Goal: Task Accomplishment & Management: Use online tool/utility

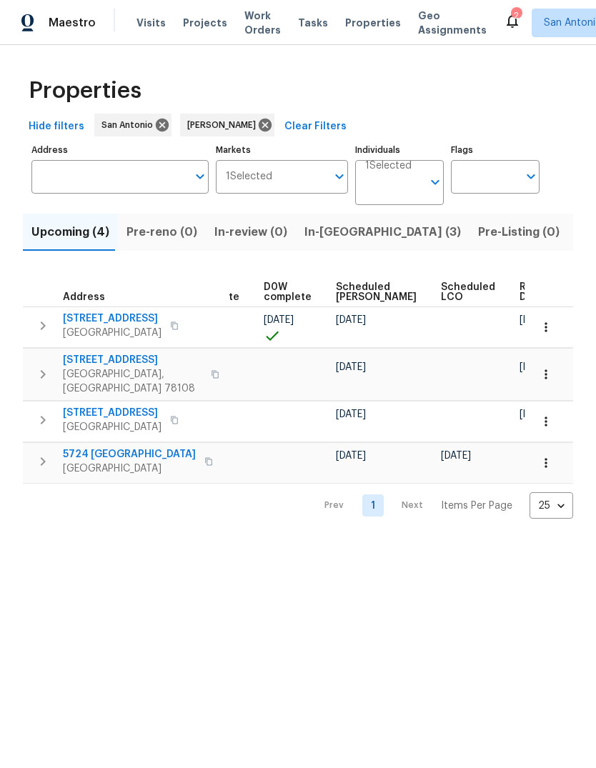
scroll to position [0, 360]
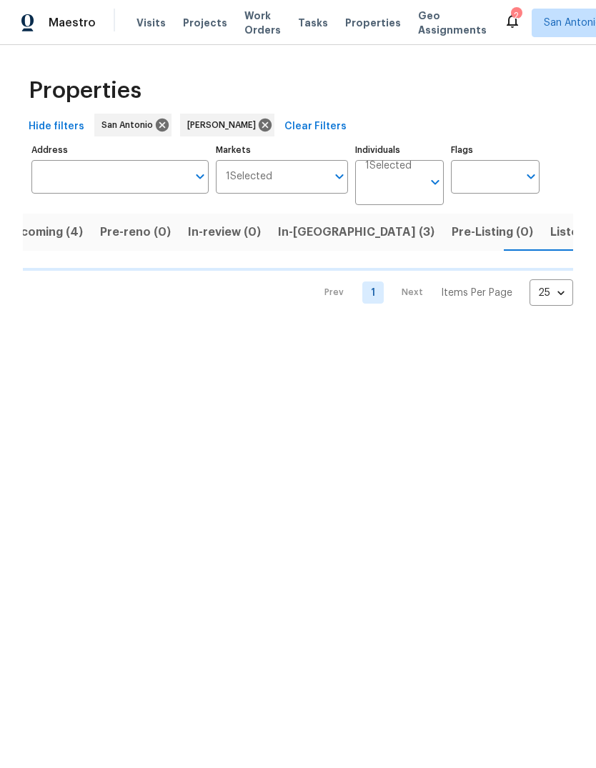
scroll to position [0, 28]
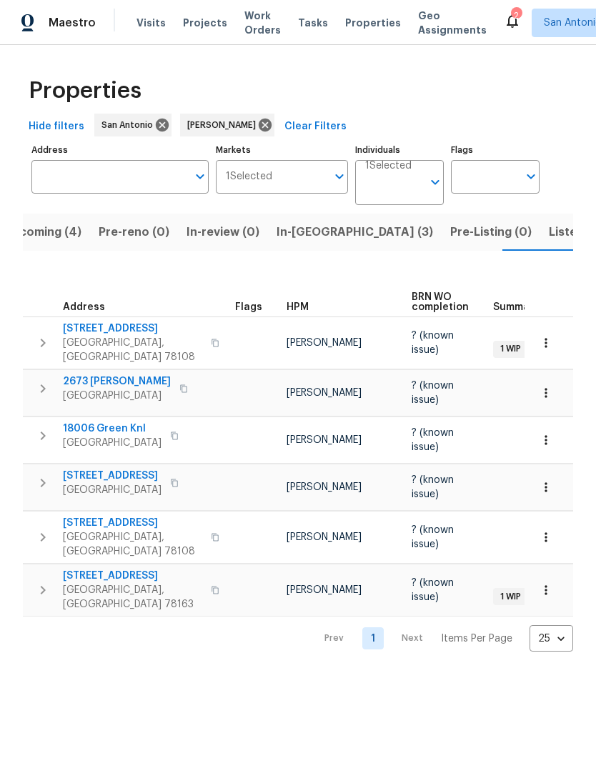
click at [548, 233] on span "Listed (13)" at bounding box center [577, 232] width 59 height 20
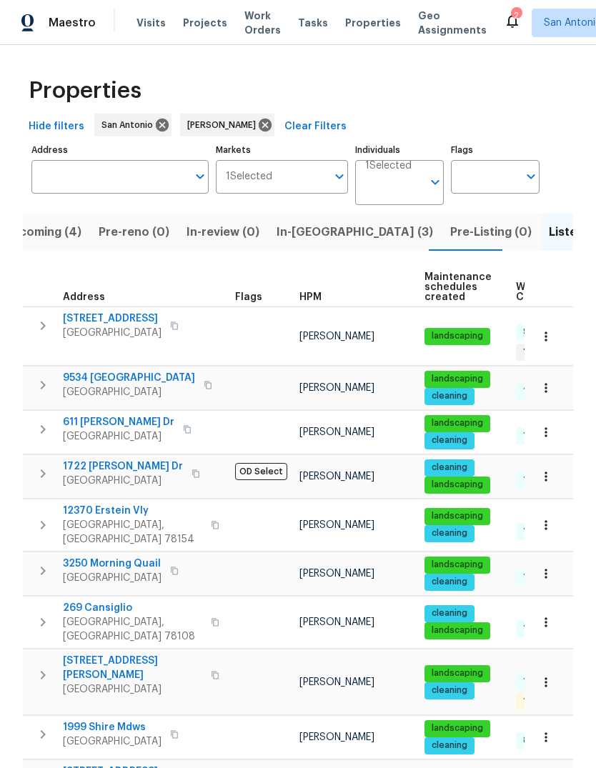
scroll to position [11, 0]
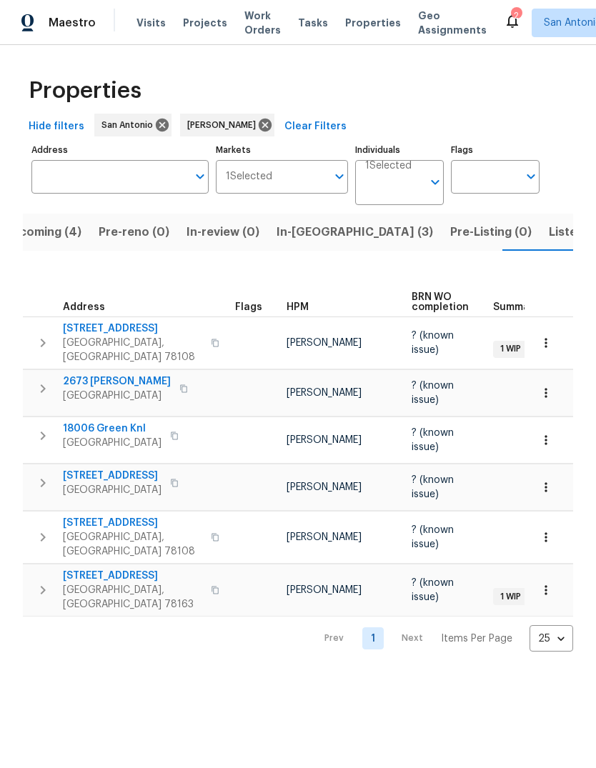
click at [548, 233] on span "Listed (13)" at bounding box center [577, 232] width 59 height 20
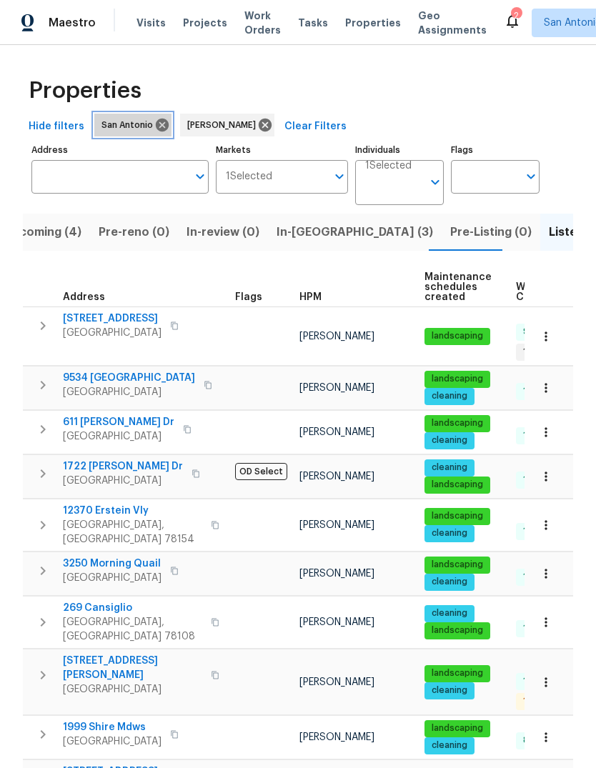
click at [116, 131] on span "San Antonio" at bounding box center [129, 125] width 57 height 14
click at [326, 182] on input "Markets" at bounding box center [299, 177] width 55 height 34
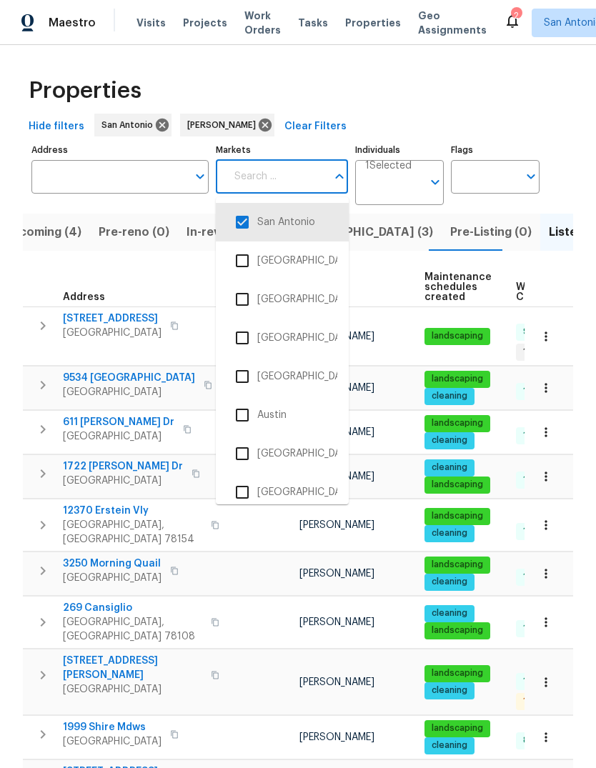
click at [242, 418] on input "checkbox" at bounding box center [242, 415] width 30 height 30
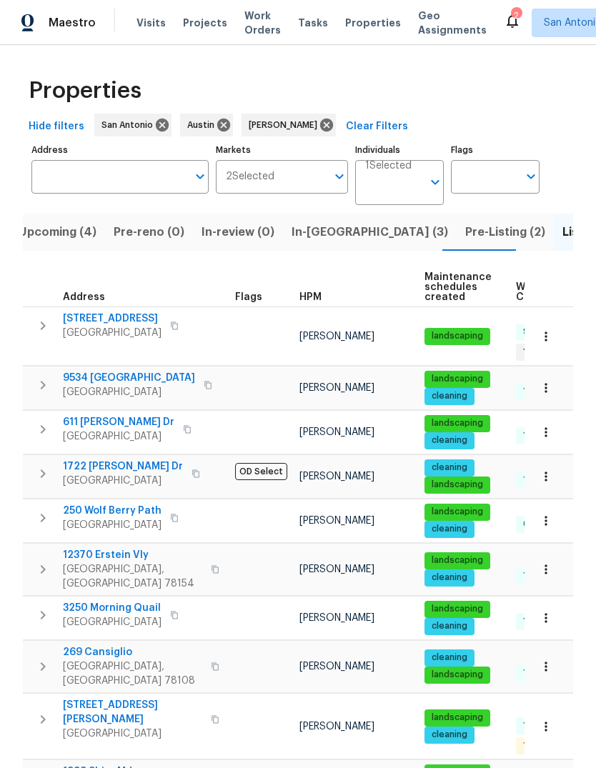
scroll to position [11, 0]
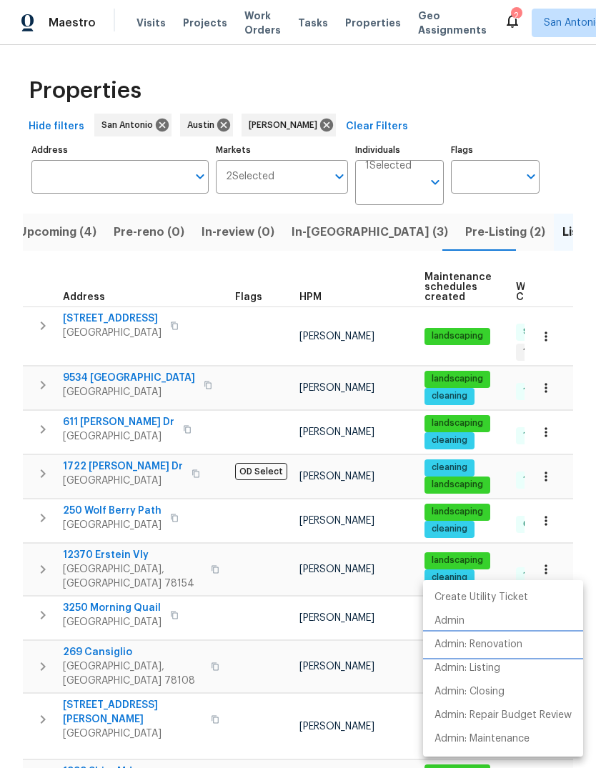
click at [507, 647] on p "Admin: Renovation" at bounding box center [478, 644] width 88 height 15
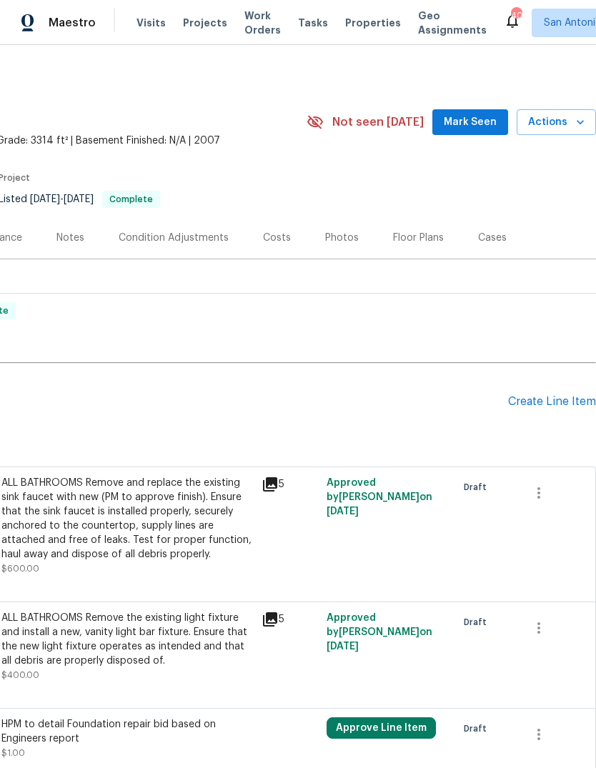
scroll to position [0, 211]
click at [552, 127] on span "Actions" at bounding box center [556, 123] width 56 height 18
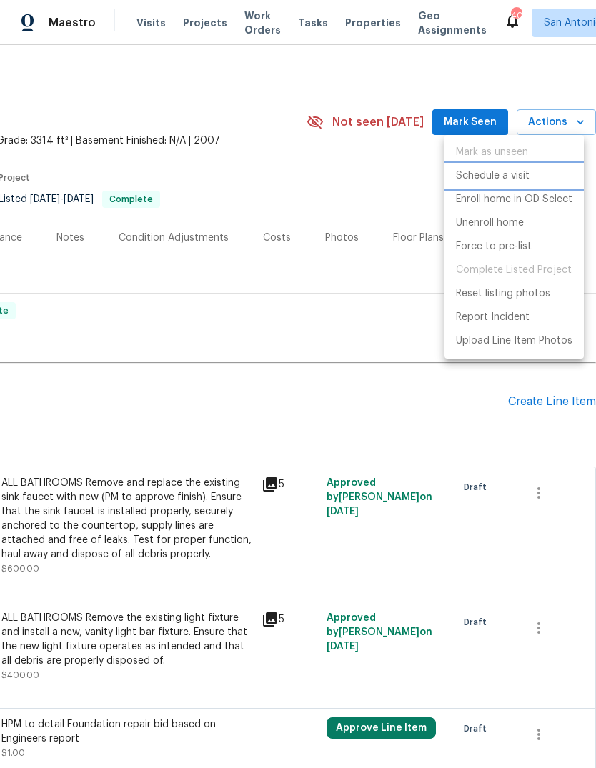
click at [520, 181] on p "Schedule a visit" at bounding box center [493, 176] width 74 height 15
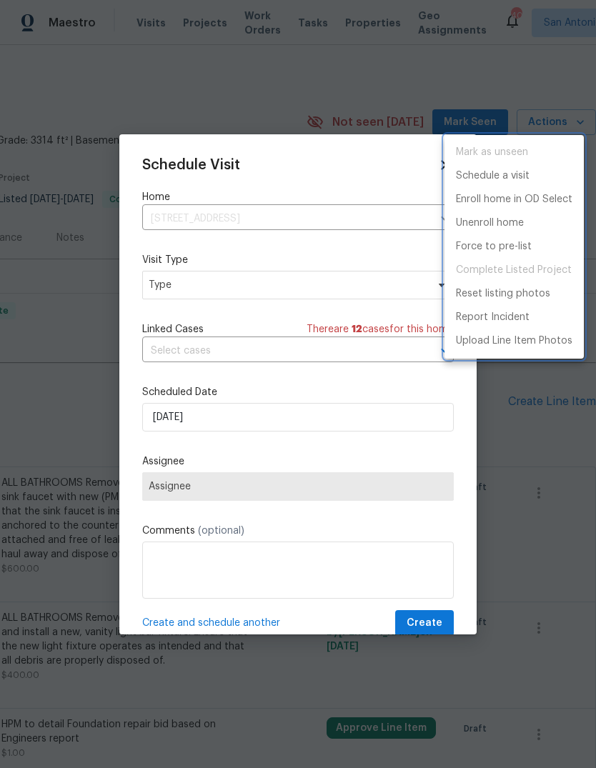
click at [228, 285] on div at bounding box center [298, 384] width 596 height 768
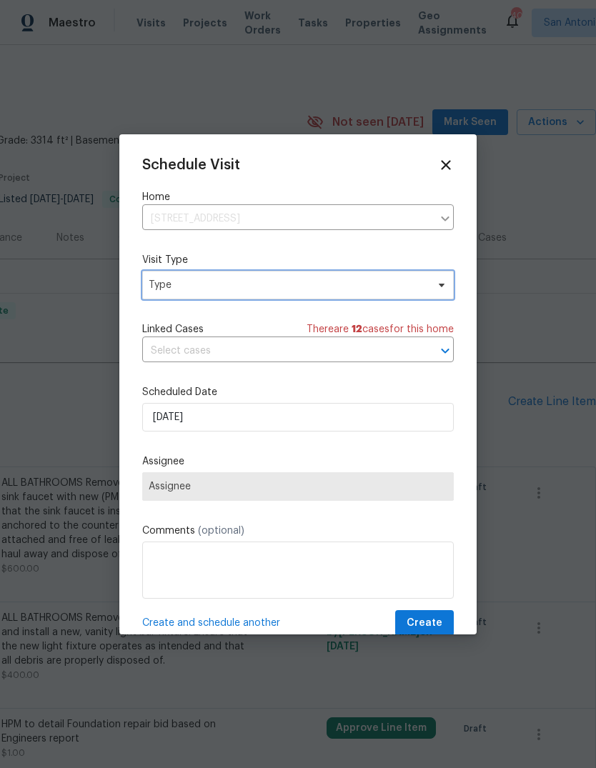
click at [211, 292] on span "Type" at bounding box center [288, 285] width 278 height 14
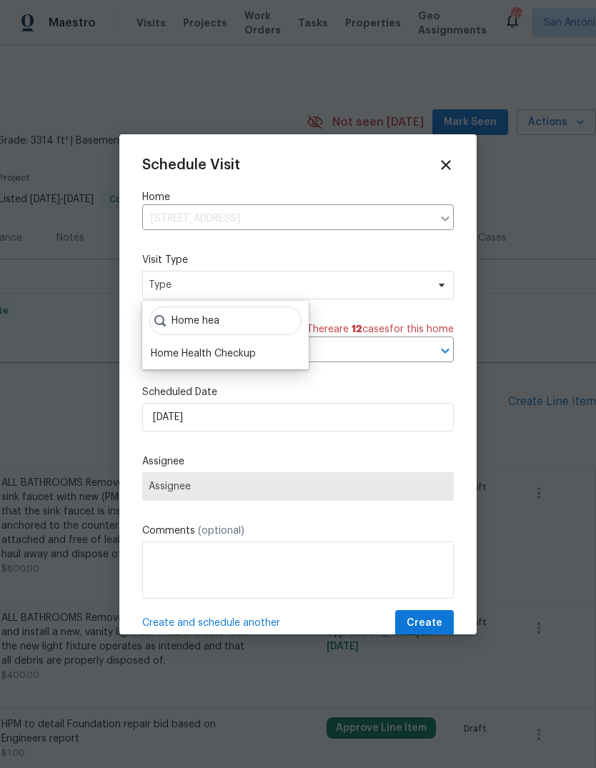
type input "Home hea"
click at [229, 343] on div "Home Health Checkup" at bounding box center [225, 353] width 158 height 20
click at [243, 351] on div "Home Health Checkup" at bounding box center [203, 353] width 105 height 14
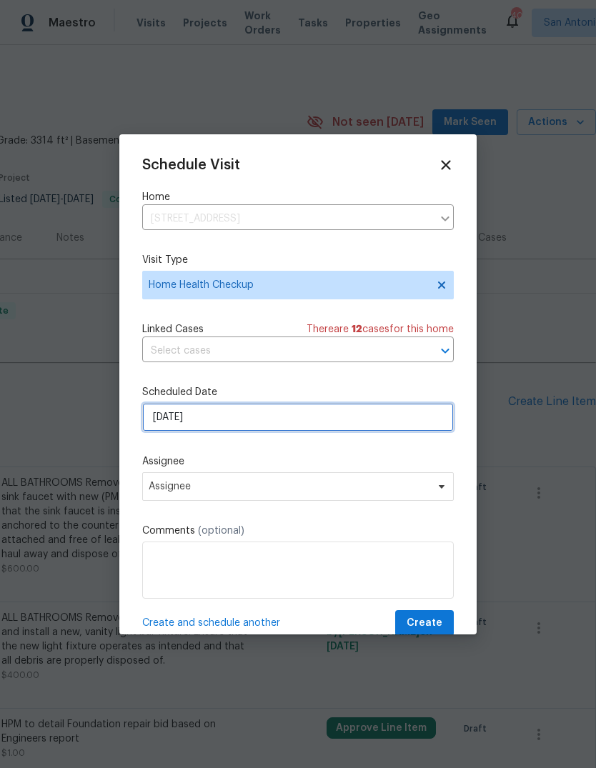
click at [240, 421] on input "[DATE]" at bounding box center [297, 417] width 311 height 29
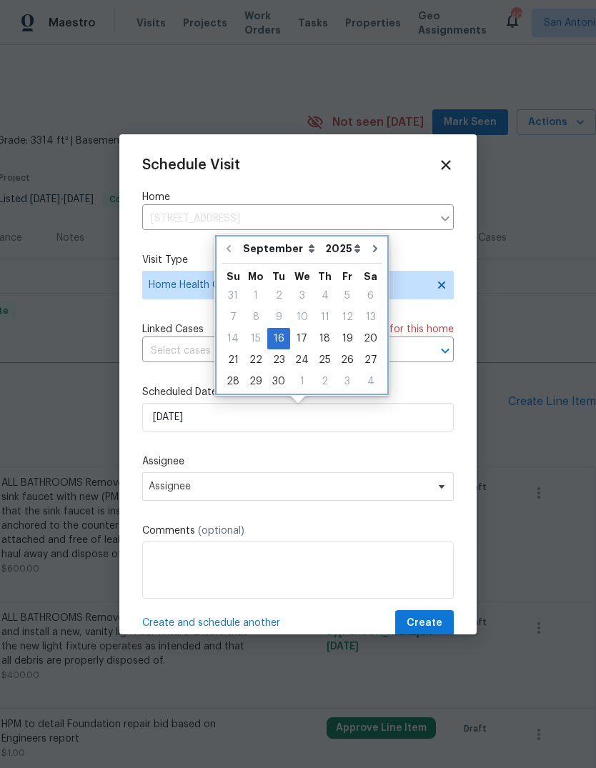
click at [374, 248] on button "Go to next month" at bounding box center [374, 248] width 21 height 29
type input "[DATE]"
select select "9"
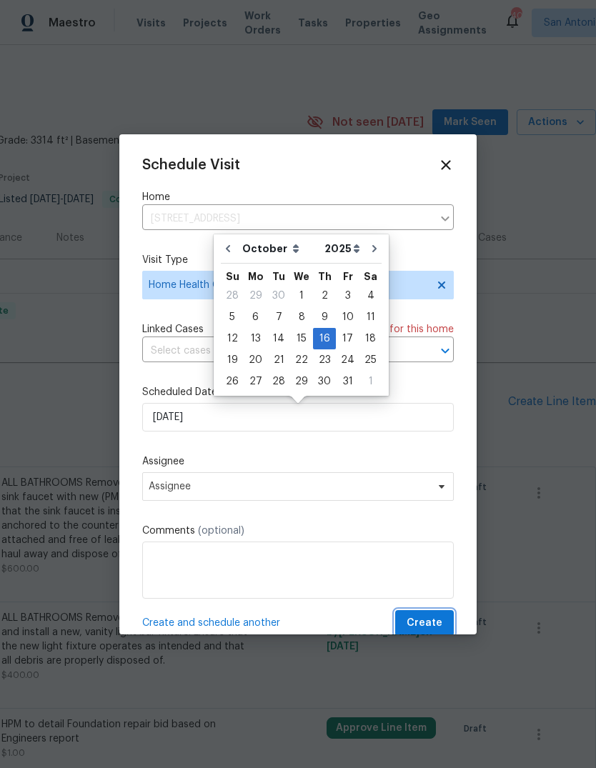
click at [433, 621] on span "Create" at bounding box center [424, 623] width 36 height 18
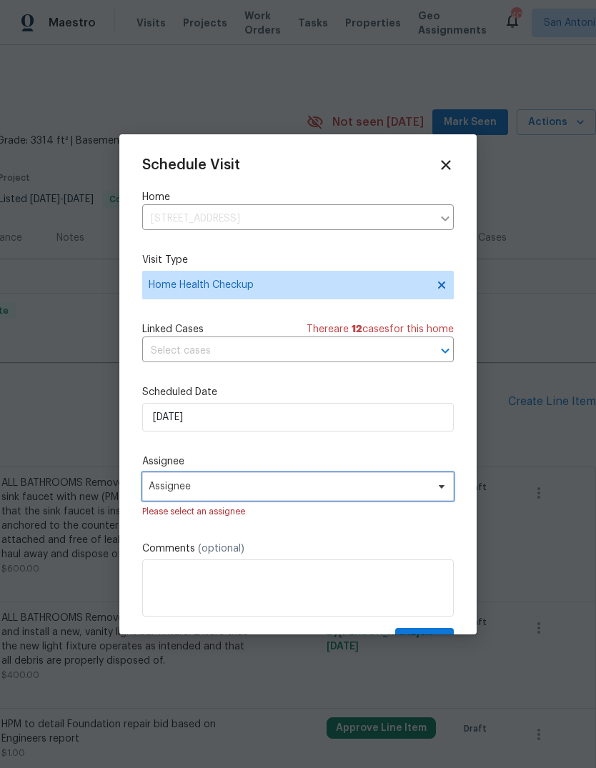
click at [243, 492] on span "Assignee" at bounding box center [289, 486] width 280 height 11
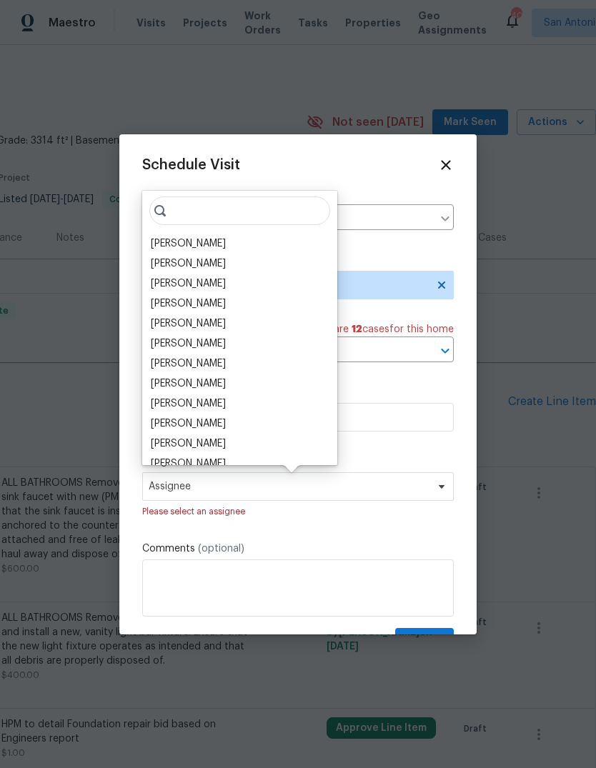
click at [232, 253] on div "[PERSON_NAME]" at bounding box center [239, 243] width 186 height 20
click at [213, 237] on div "[PERSON_NAME]" at bounding box center [188, 243] width 75 height 14
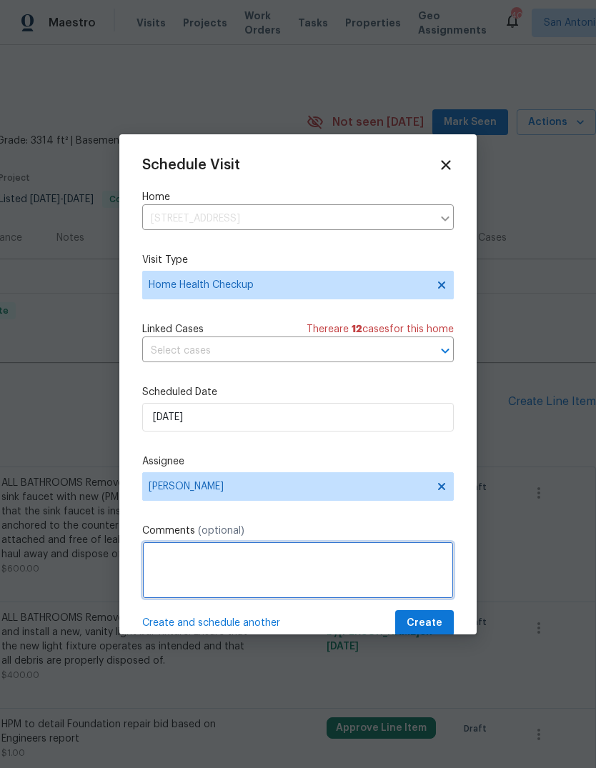
click at [270, 560] on textarea at bounding box center [297, 569] width 311 height 57
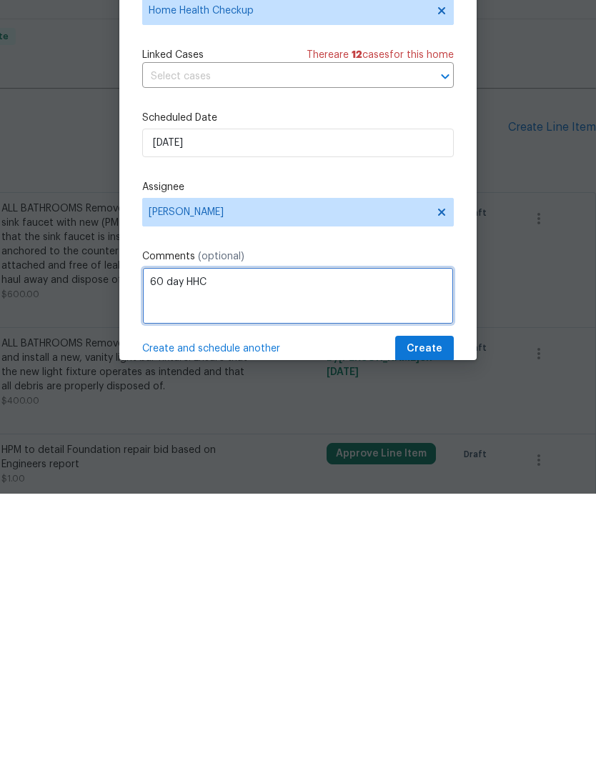
type textarea "60 day HHC"
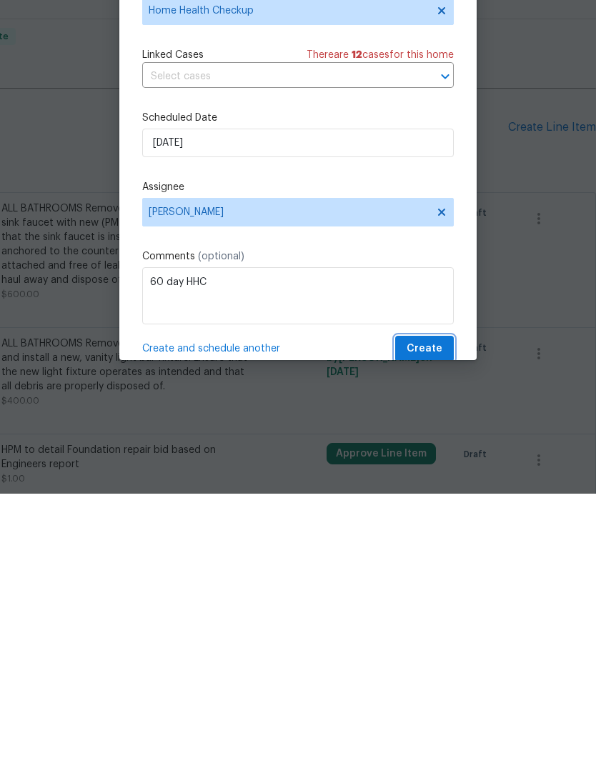
click at [427, 614] on span "Create" at bounding box center [424, 623] width 36 height 18
